Goal: Check status: Check status

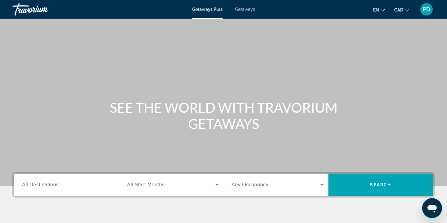
click at [428, 10] on span "PD" at bounding box center [425, 9] width 7 height 6
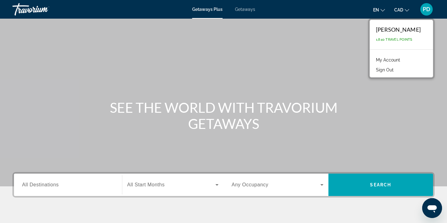
click at [390, 59] on link "My Account" at bounding box center [387, 60] width 30 height 8
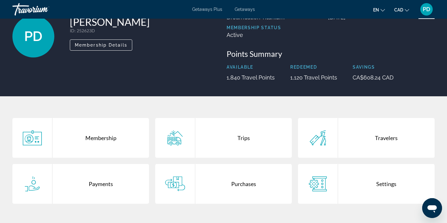
scroll to position [53, 0]
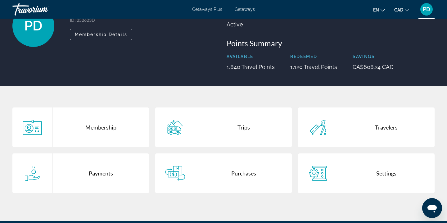
click at [238, 126] on div "Trips" at bounding box center [243, 127] width 96 height 40
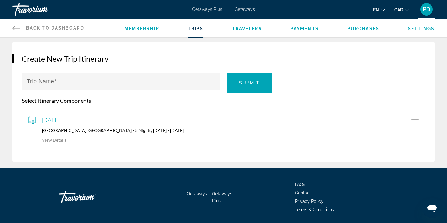
scroll to position [53, 0]
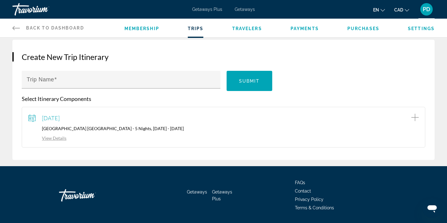
click at [119, 124] on div "[DATE] [GEOGRAPHIC_DATA] [GEOGRAPHIC_DATA] - 5 Nights, [DATE] - [DATE] View Det…" at bounding box center [223, 127] width 390 height 28
click at [416, 117] on icon "Add item to trip" at bounding box center [414, 116] width 7 height 7
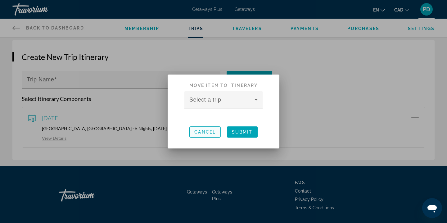
click at [203, 131] on span "Cancel" at bounding box center [204, 131] width 21 height 5
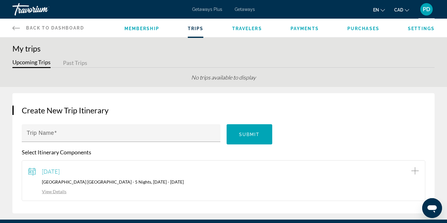
scroll to position [53, 0]
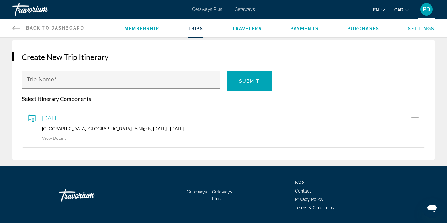
click at [59, 138] on link "View Details" at bounding box center [47, 137] width 38 height 5
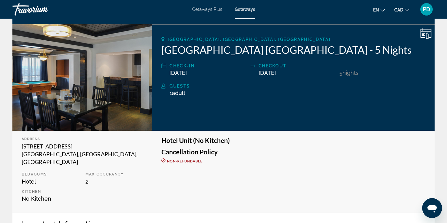
scroll to position [30, 0]
